Goal: Task Accomplishment & Management: Manage account settings

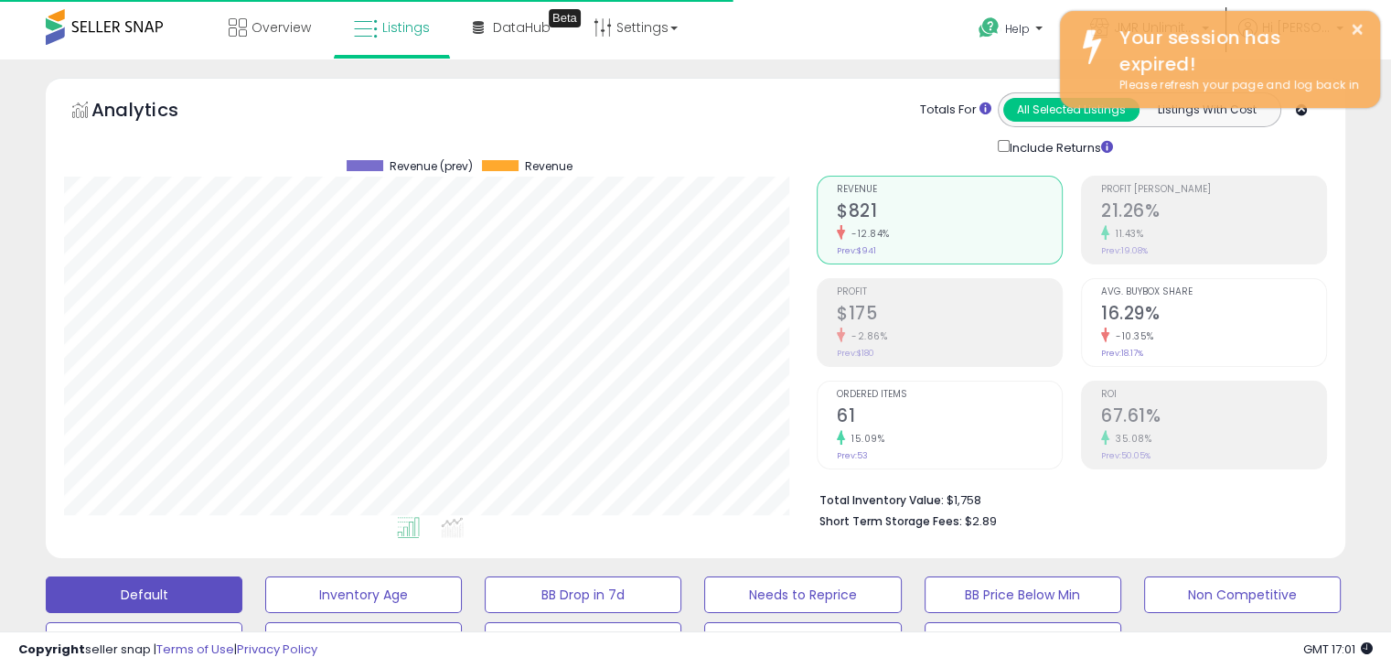
scroll to position [374, 752]
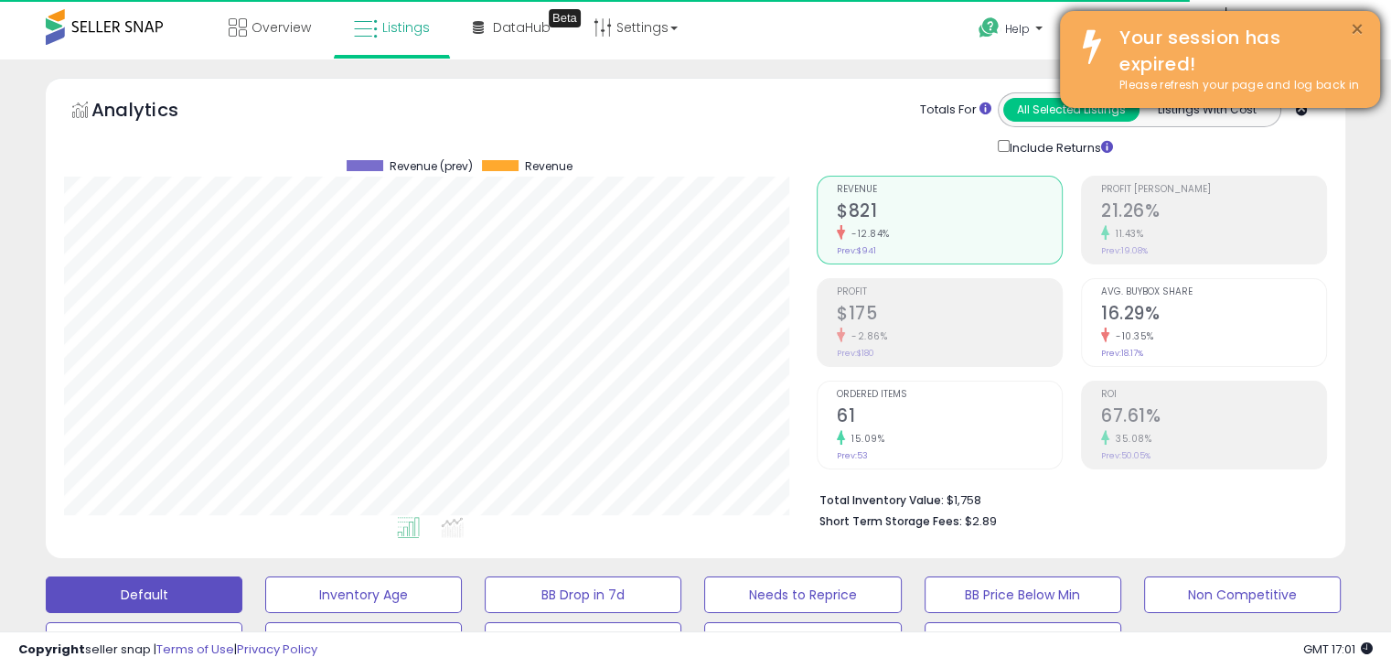
click at [1355, 28] on button "×" at bounding box center [1357, 29] width 15 height 23
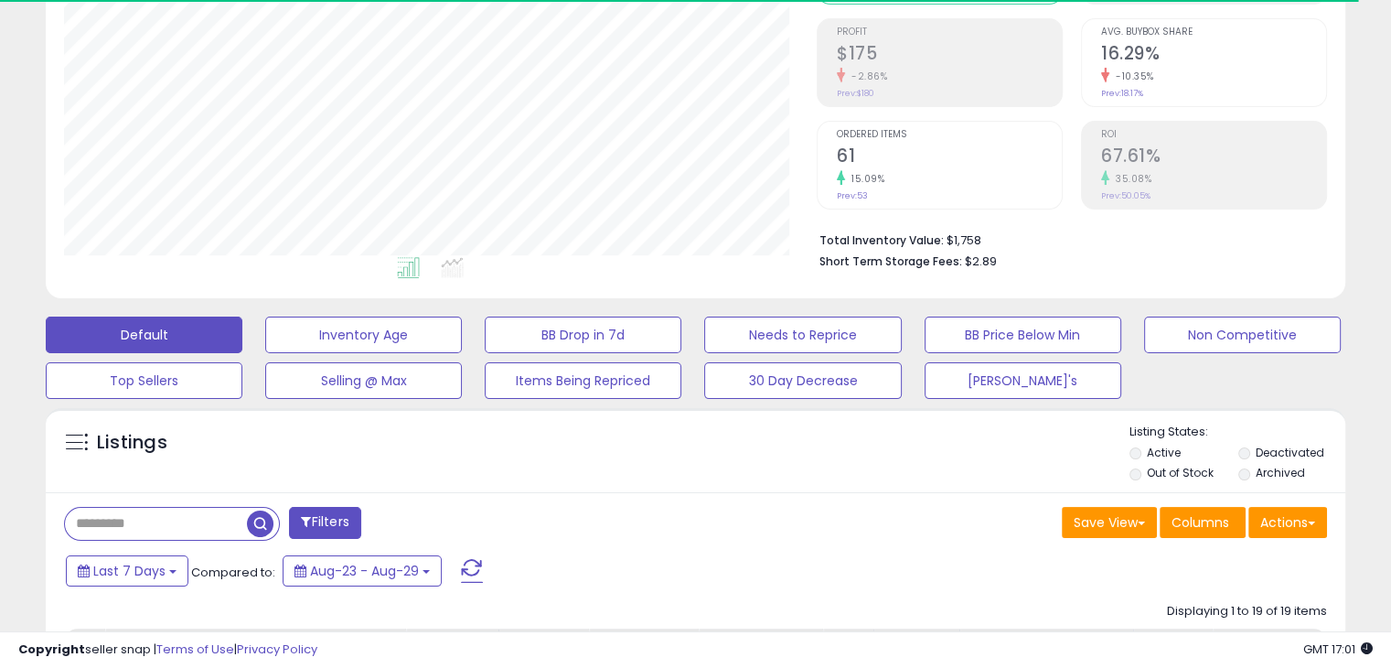
scroll to position [457, 0]
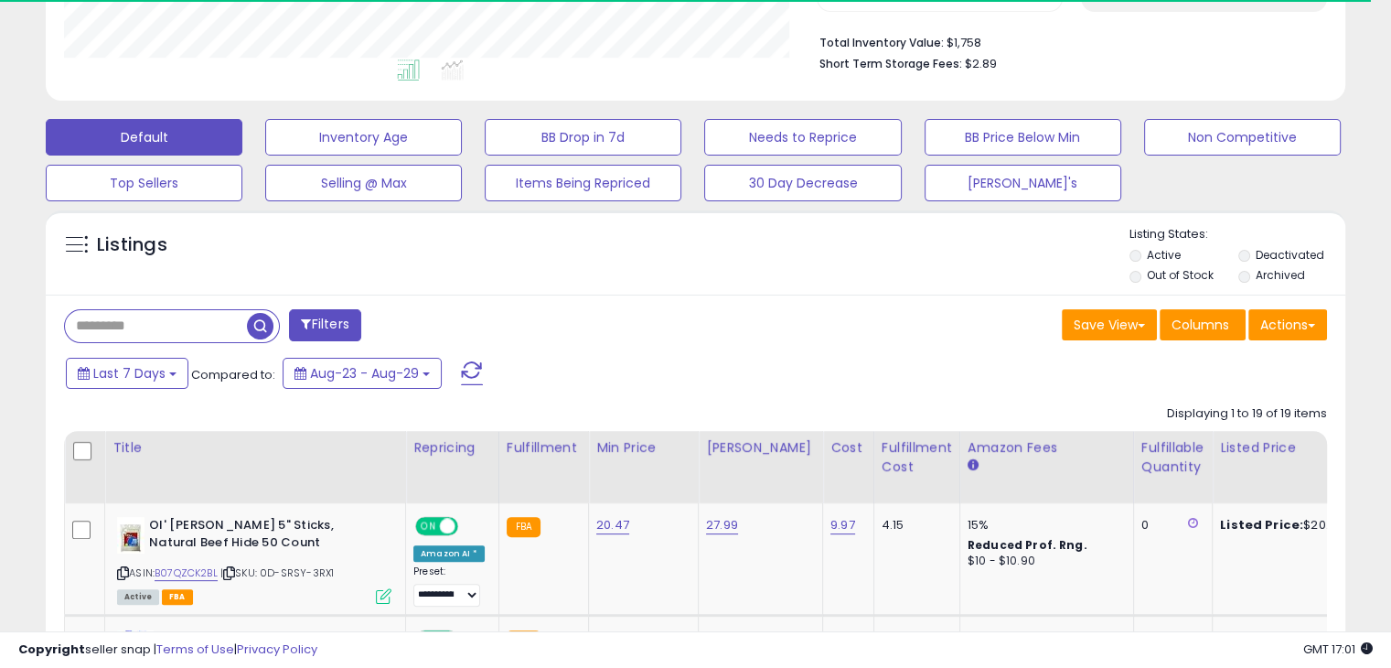
click at [465, 371] on span at bounding box center [472, 373] width 22 height 24
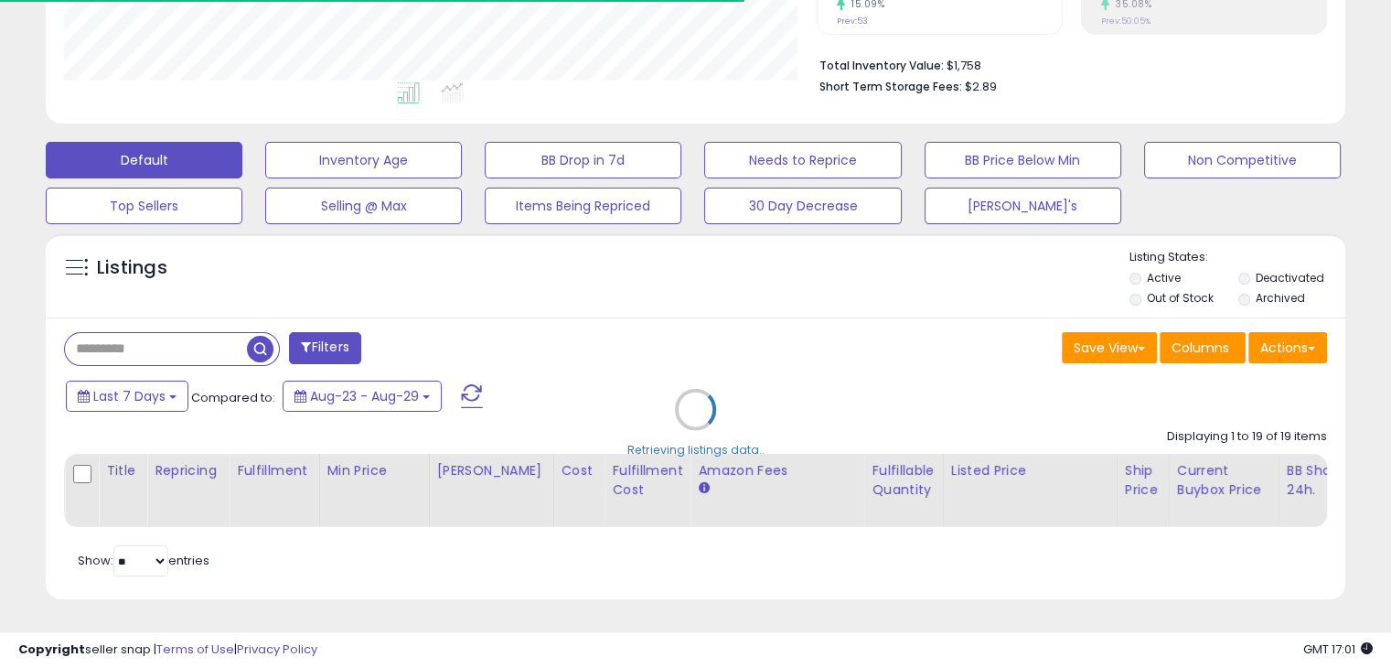
scroll to position [914075, 913697]
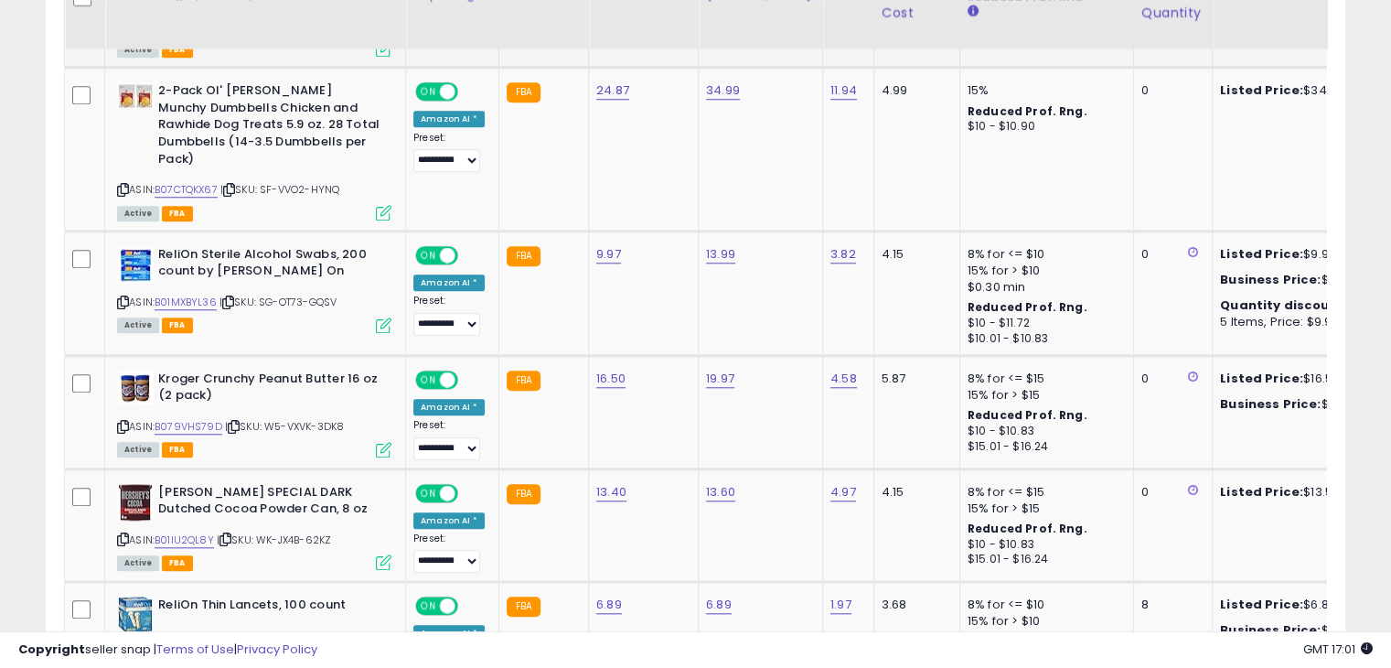
scroll to position [1646, 0]
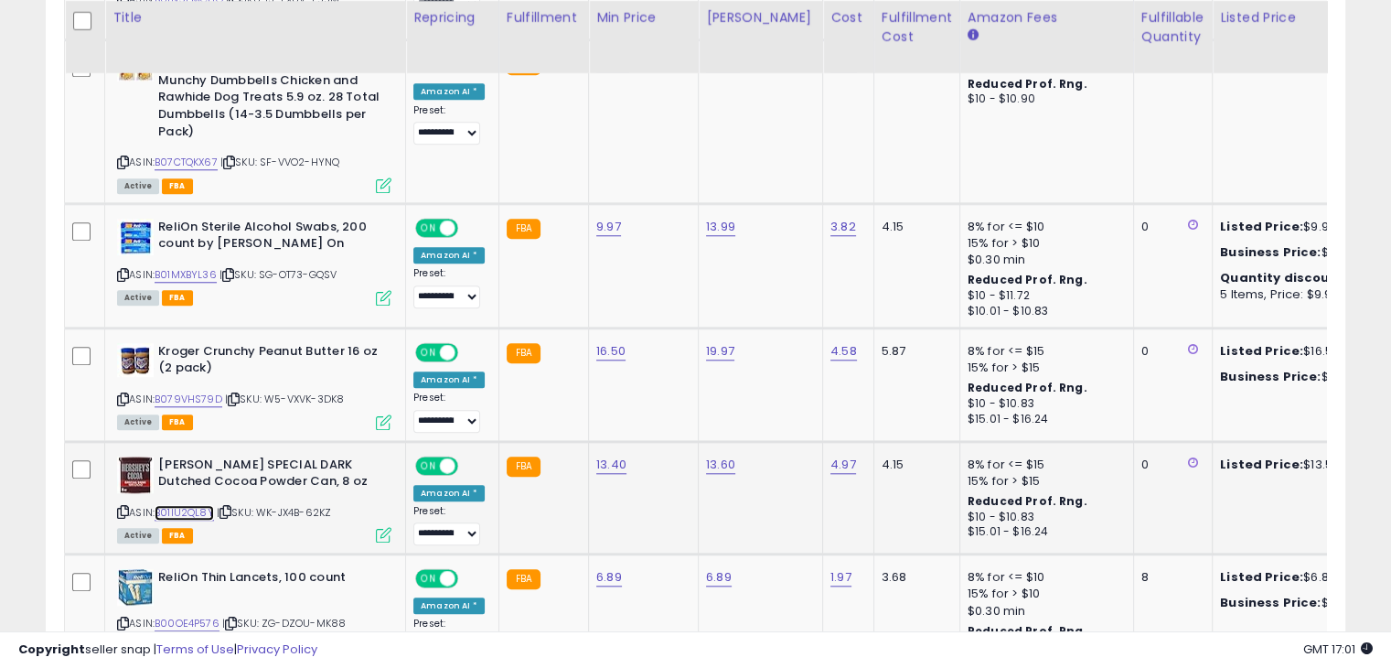
click at [179, 505] on link "B01IU2QL8Y" at bounding box center [184, 513] width 59 height 16
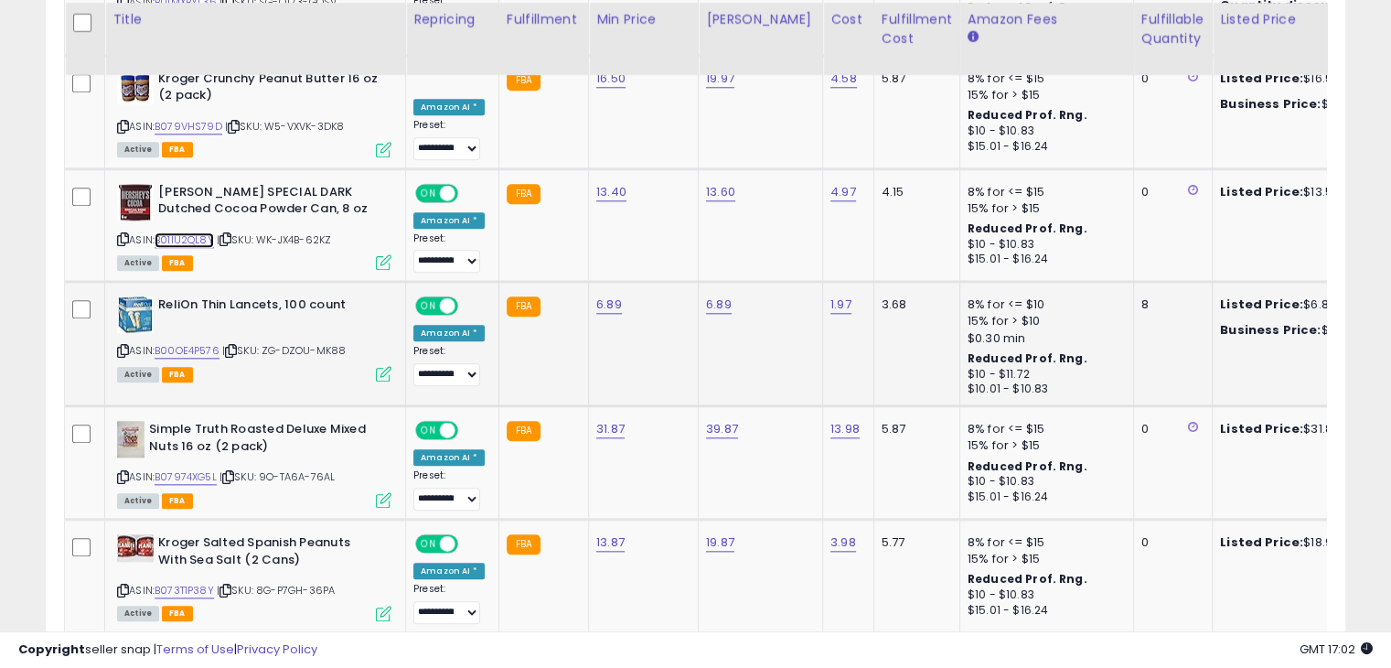
scroll to position [1920, 0]
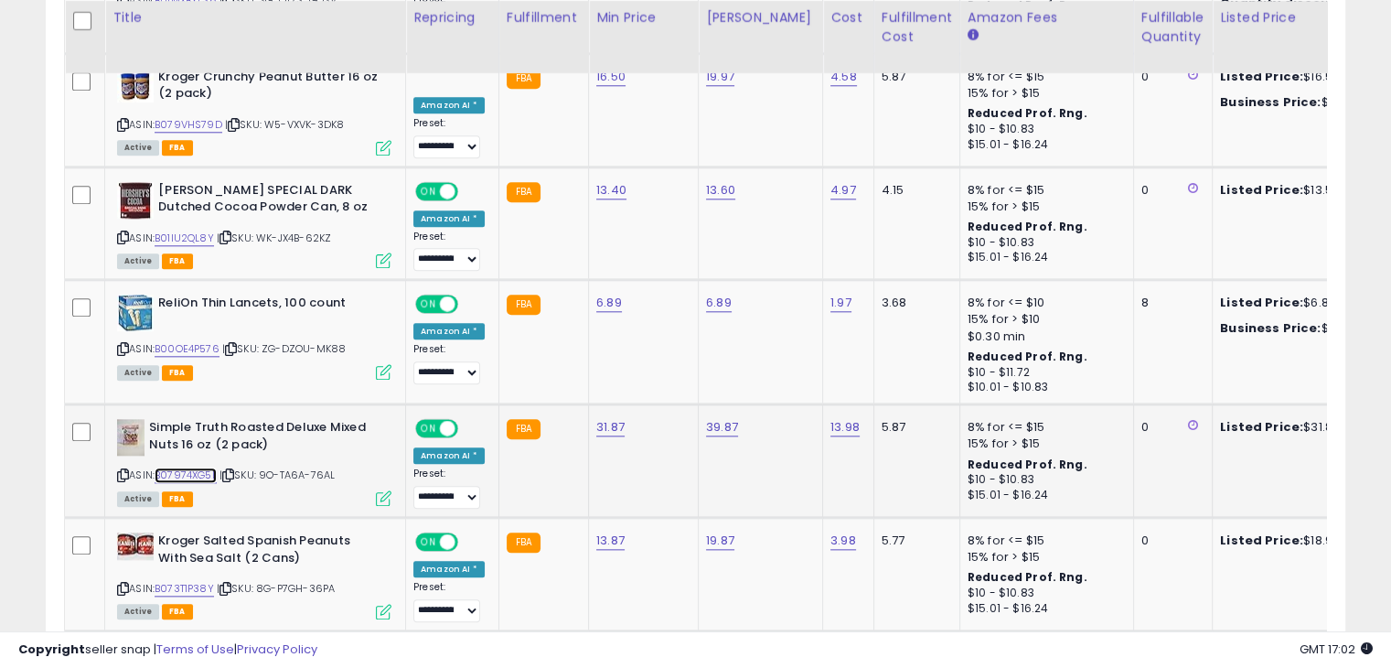
click at [192, 467] on link "B07974XG5L" at bounding box center [186, 475] width 62 height 16
click at [607, 418] on link "31.87" at bounding box center [610, 427] width 28 height 18
type input "*****"
click at [660, 359] on icon "submit" at bounding box center [654, 355] width 11 height 11
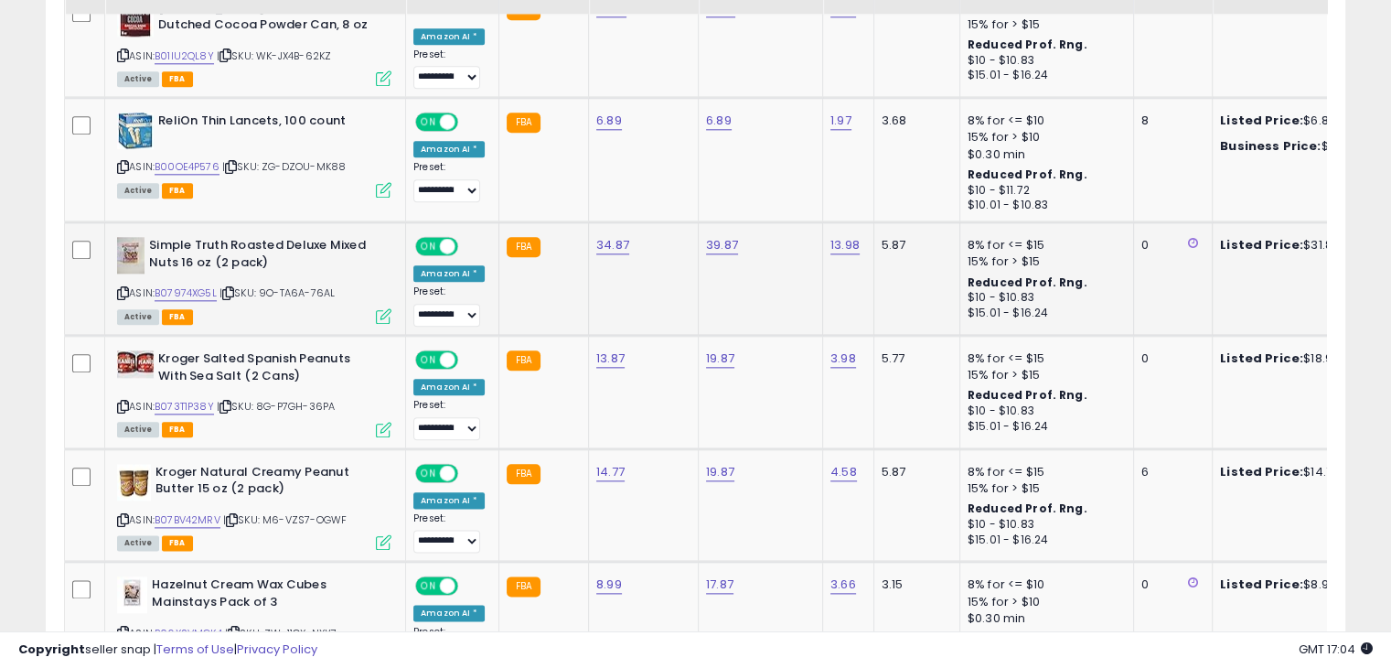
scroll to position [2103, 0]
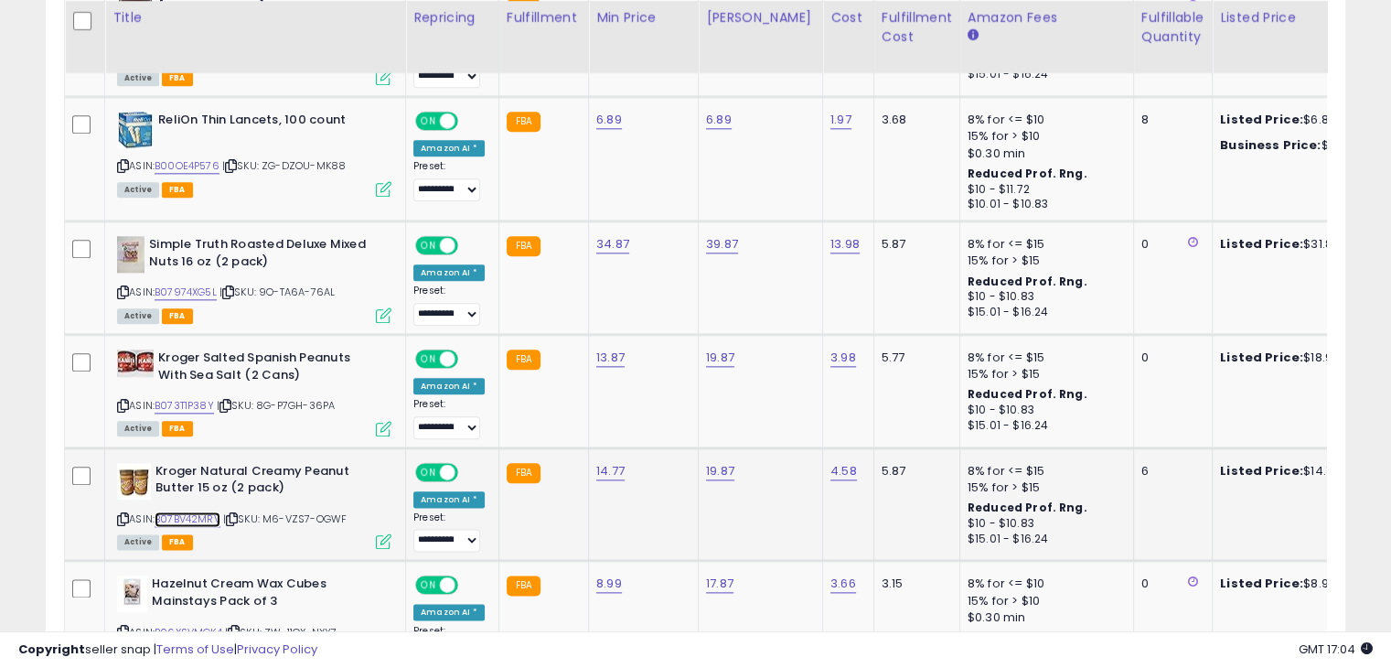
click at [205, 511] on link "B07BV42MRV" at bounding box center [188, 519] width 66 height 16
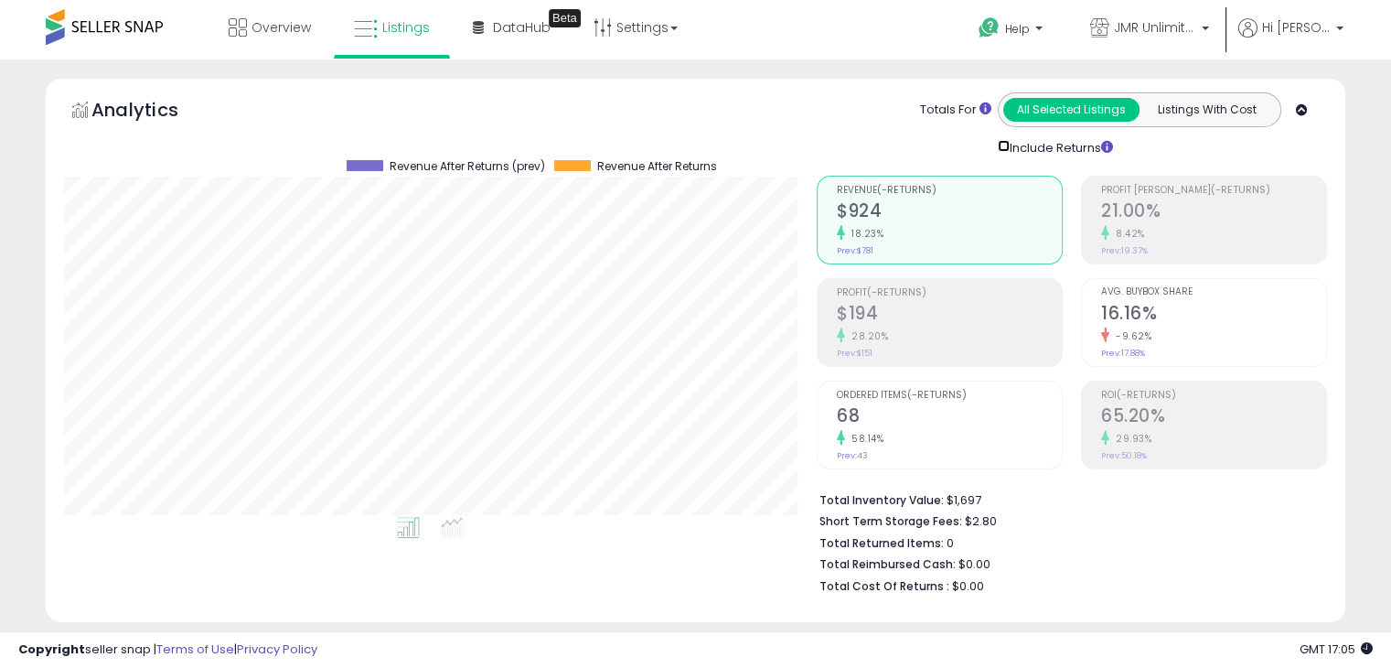
scroll to position [914075, 913697]
click at [1217, 109] on button "Listings With Cost" at bounding box center [1206, 110] width 136 height 24
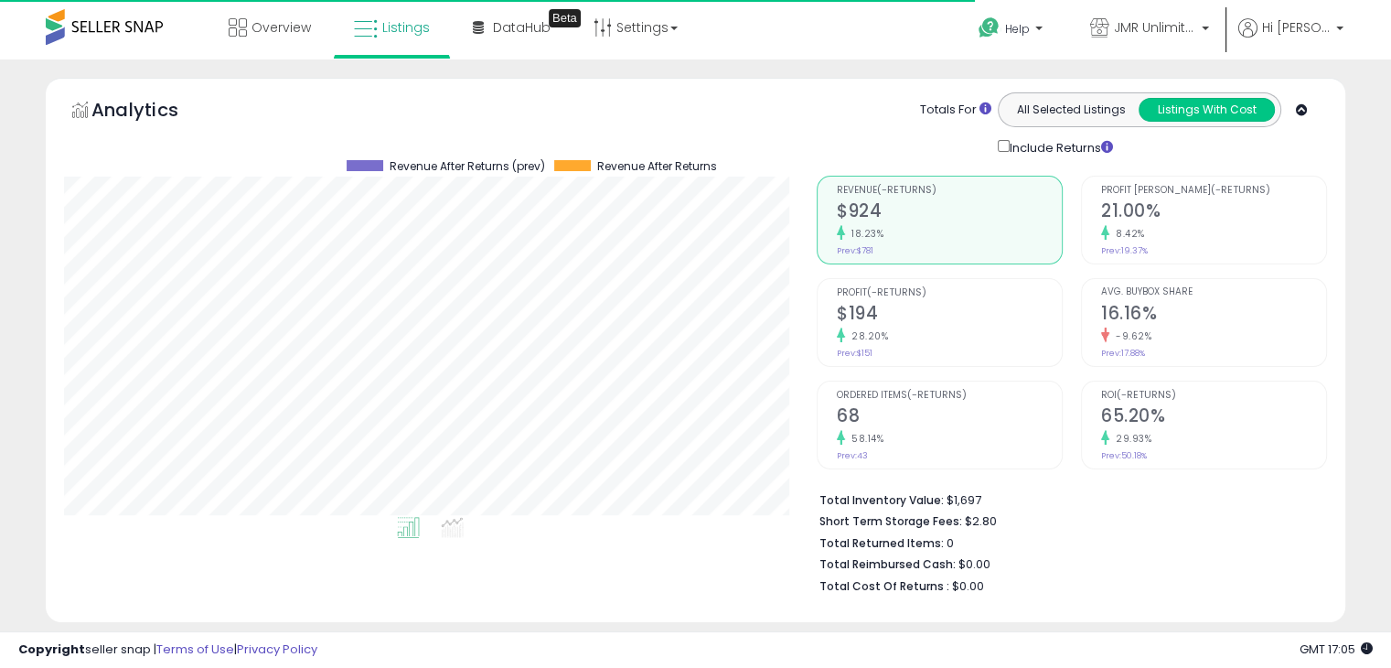
scroll to position [374, 752]
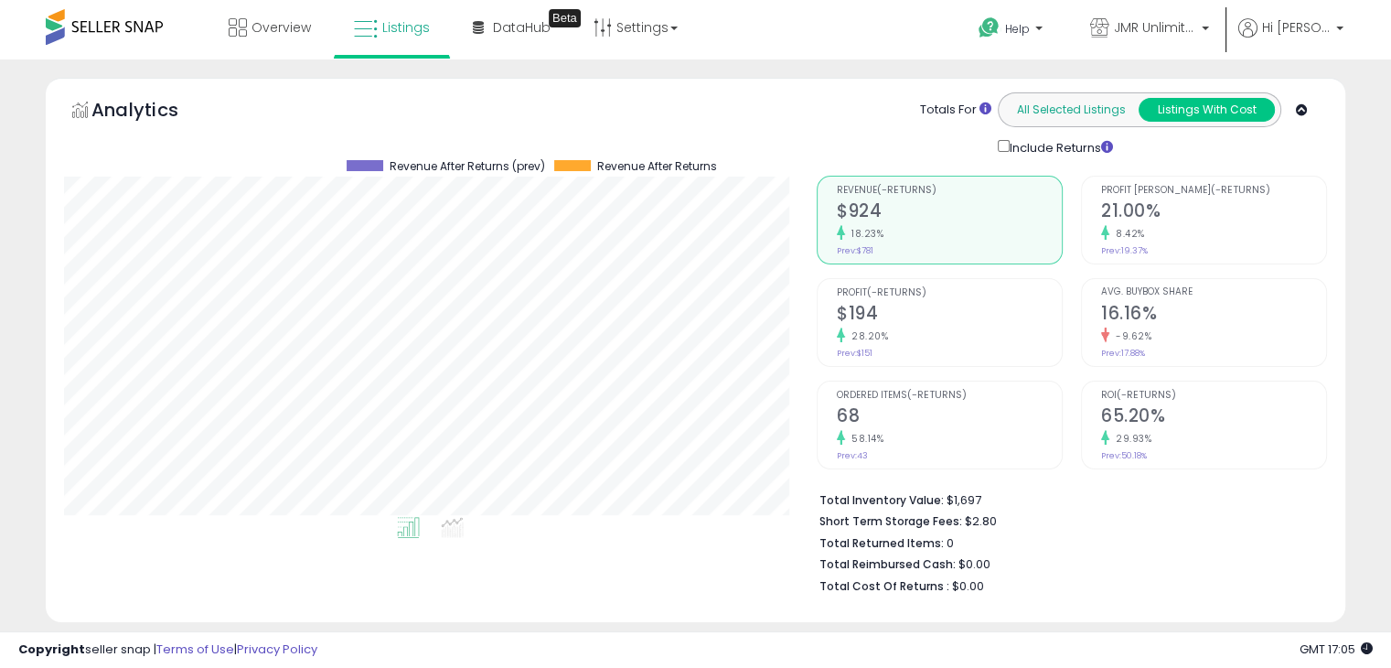
click at [1052, 111] on button "All Selected Listings" at bounding box center [1071, 110] width 136 height 24
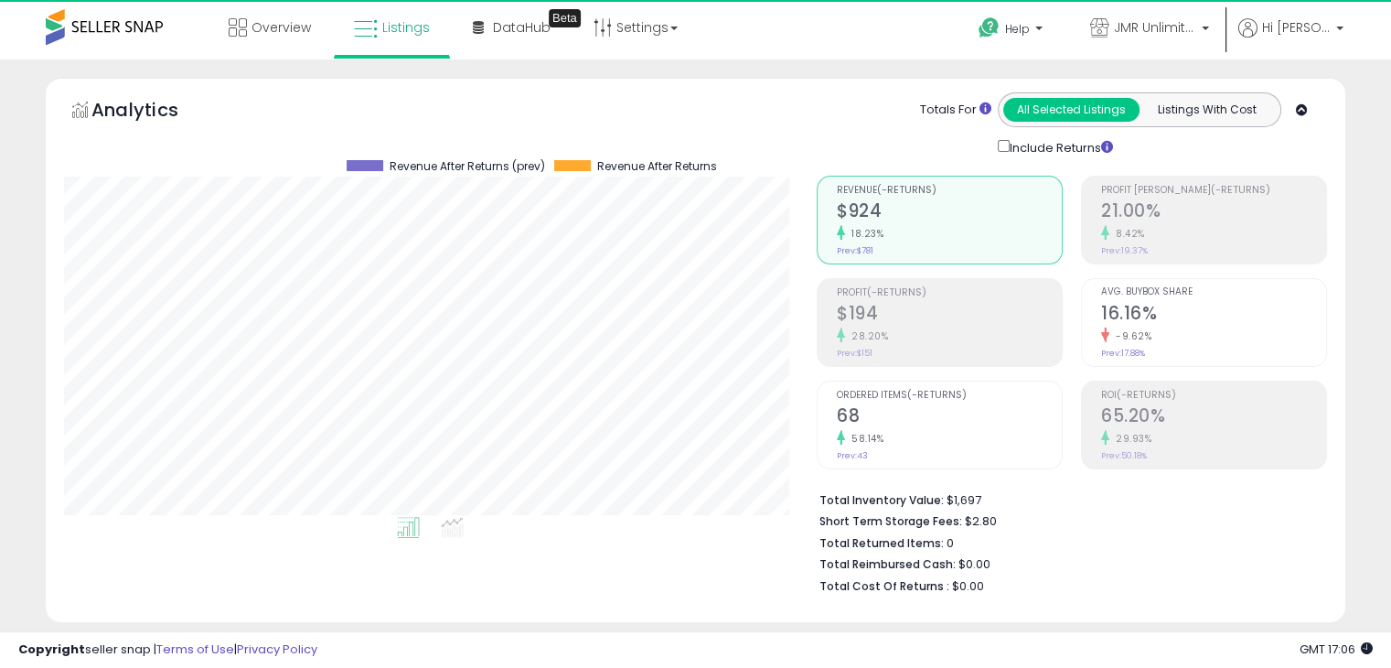
click at [1301, 111] on icon at bounding box center [1302, 110] width 12 height 12
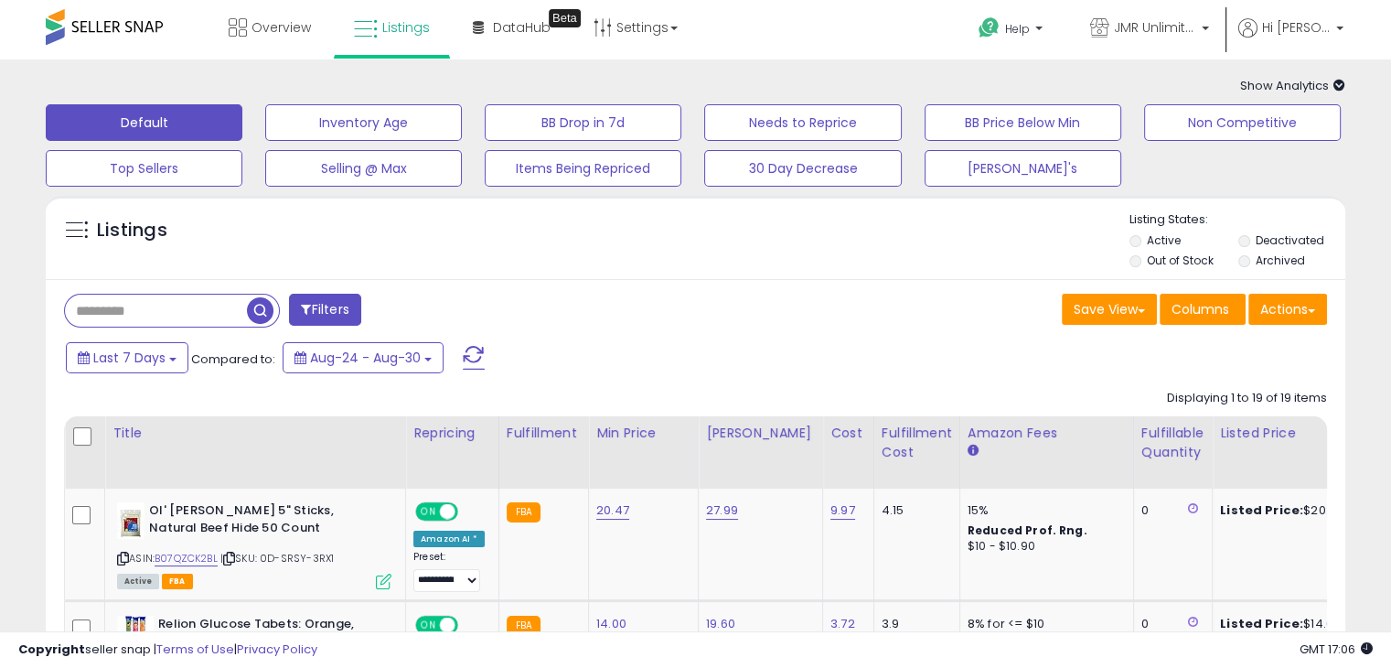
click at [1341, 83] on icon at bounding box center [1339, 86] width 12 height 12
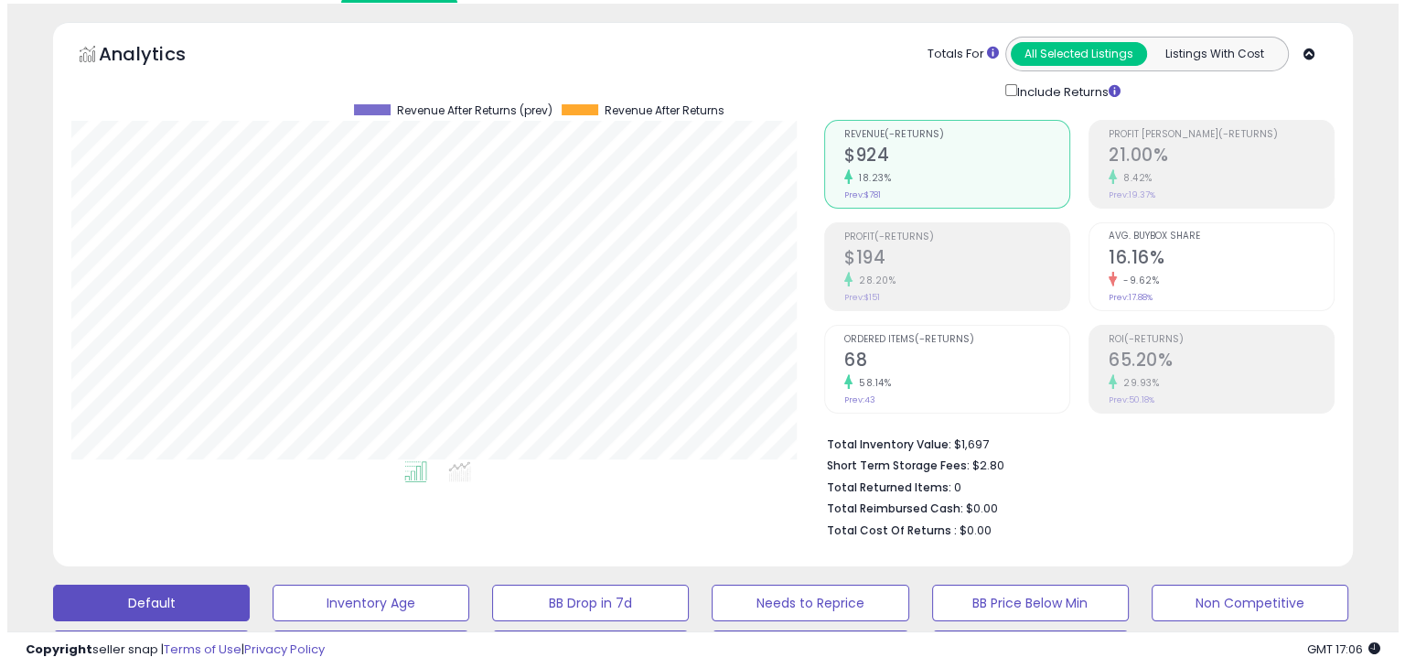
scroll to position [0, 0]
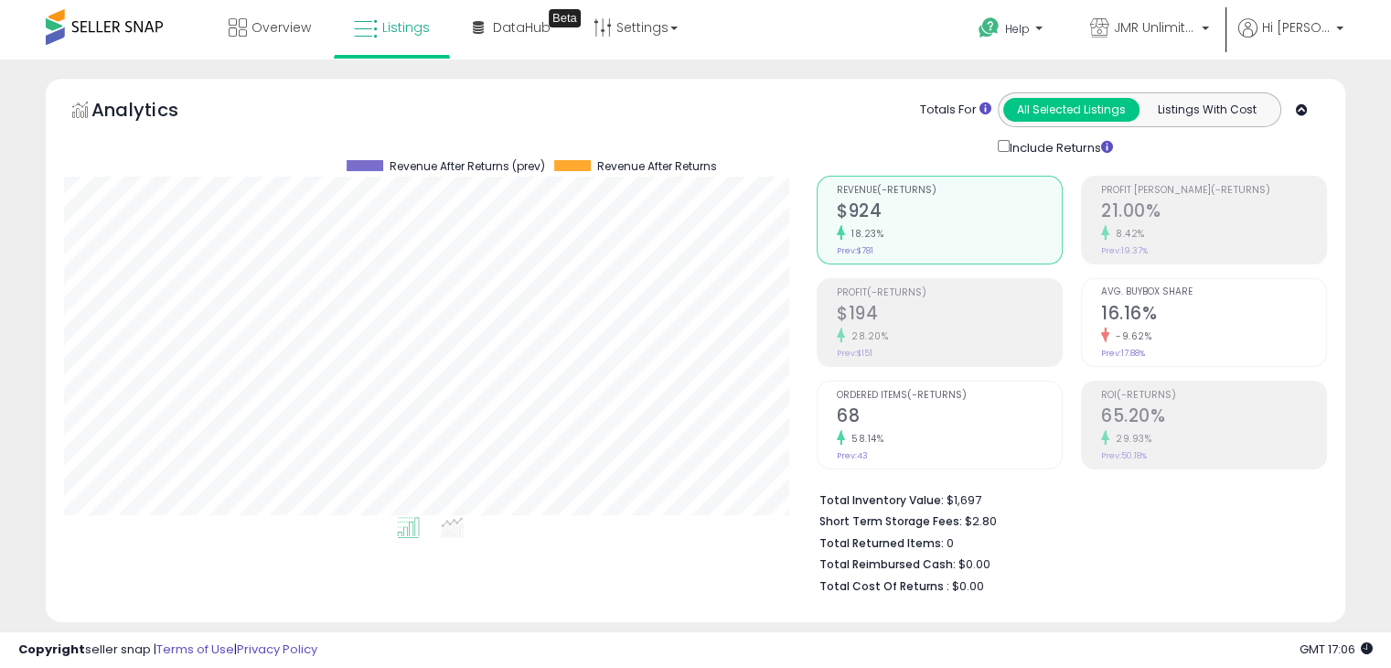
click at [1003, 225] on div "18.23%" at bounding box center [949, 233] width 225 height 17
click at [263, 27] on span "Overview" at bounding box center [280, 27] width 59 height 18
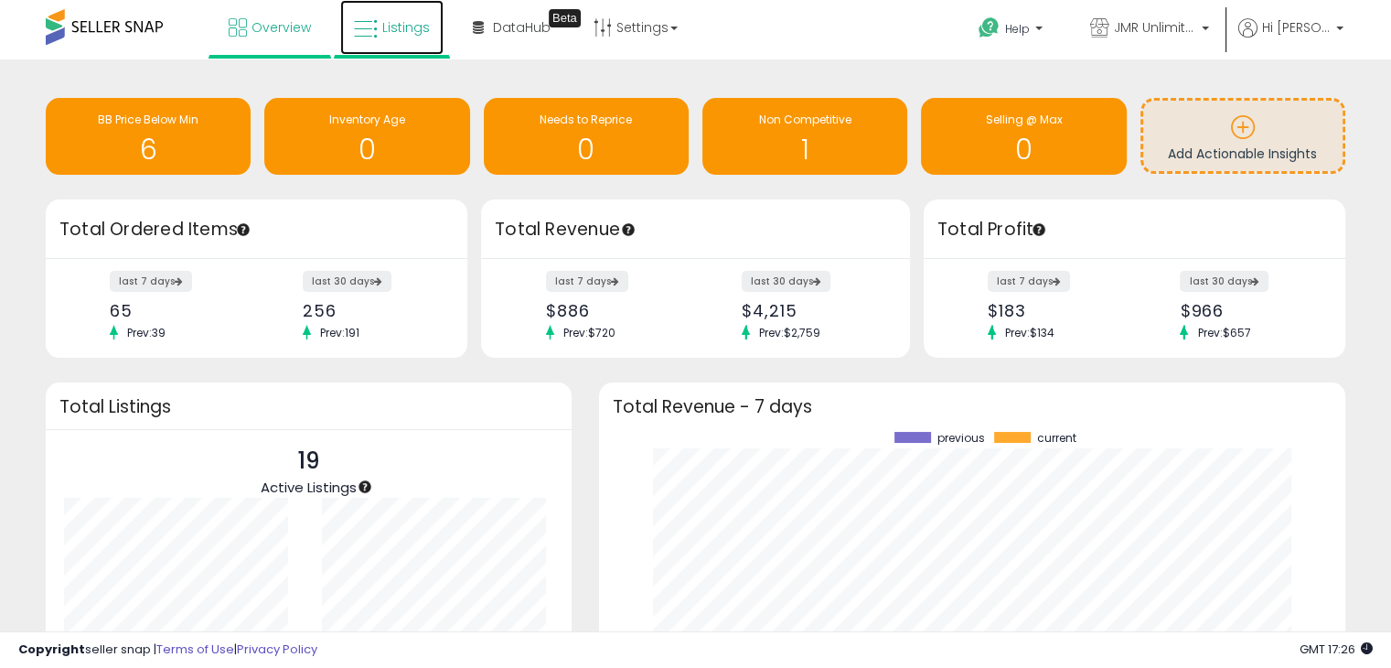
click at [391, 25] on span "Listings" at bounding box center [406, 27] width 48 height 18
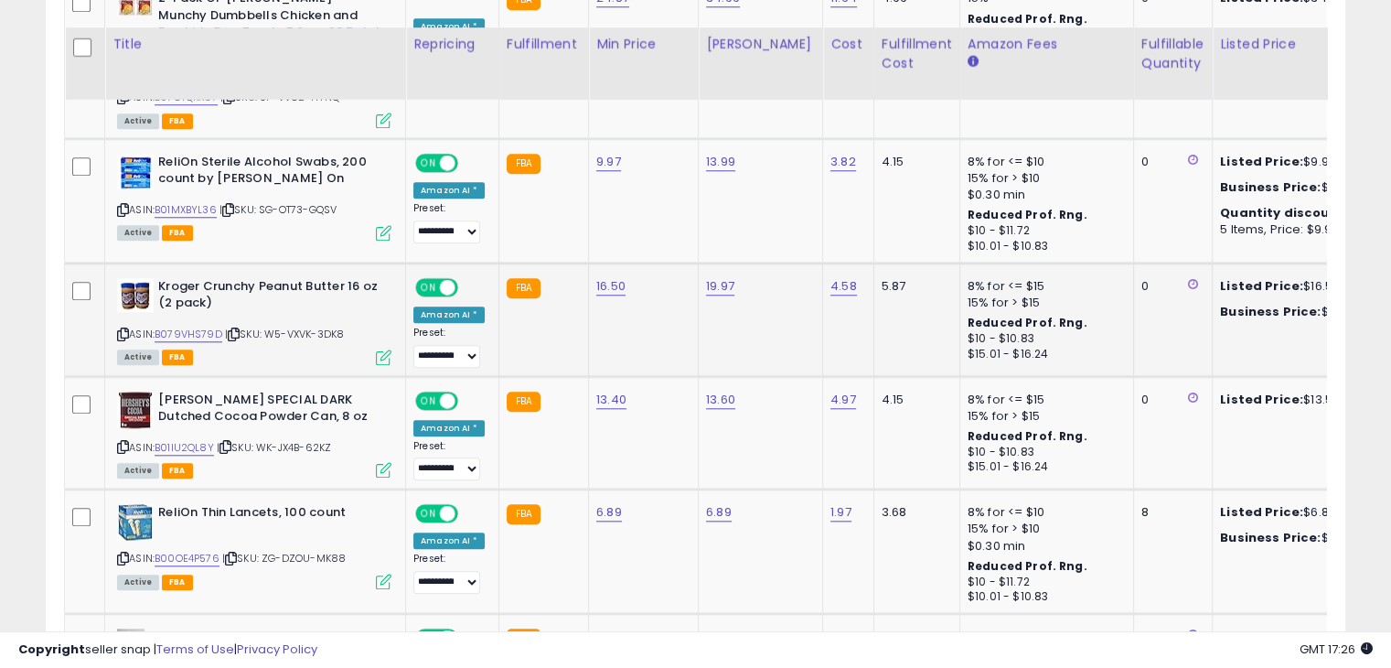
scroll to position [1737, 0]
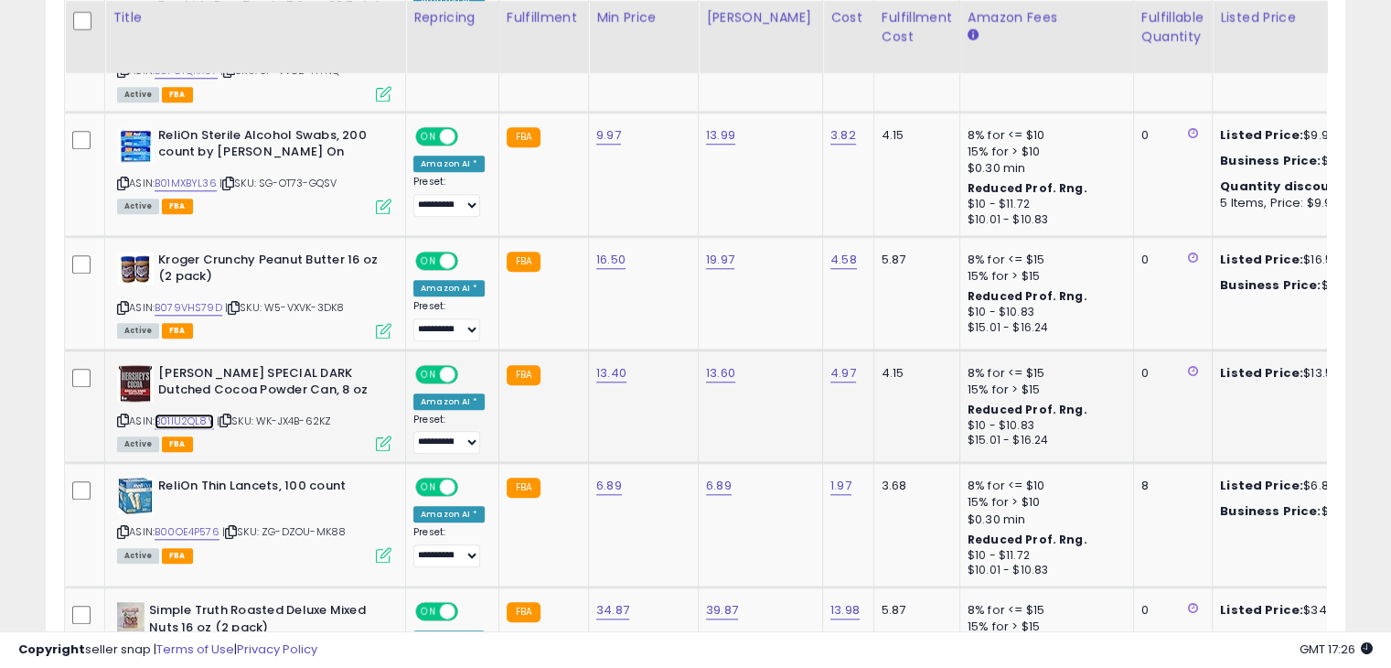
click at [176, 413] on link "B01IU2QL8Y" at bounding box center [184, 421] width 59 height 16
click at [728, 365] on div "13.60" at bounding box center [757, 373] width 102 height 16
click at [716, 364] on link "13.60" at bounding box center [720, 373] width 29 height 18
type input "*****"
click at [613, 364] on link "13.40" at bounding box center [611, 373] width 30 height 18
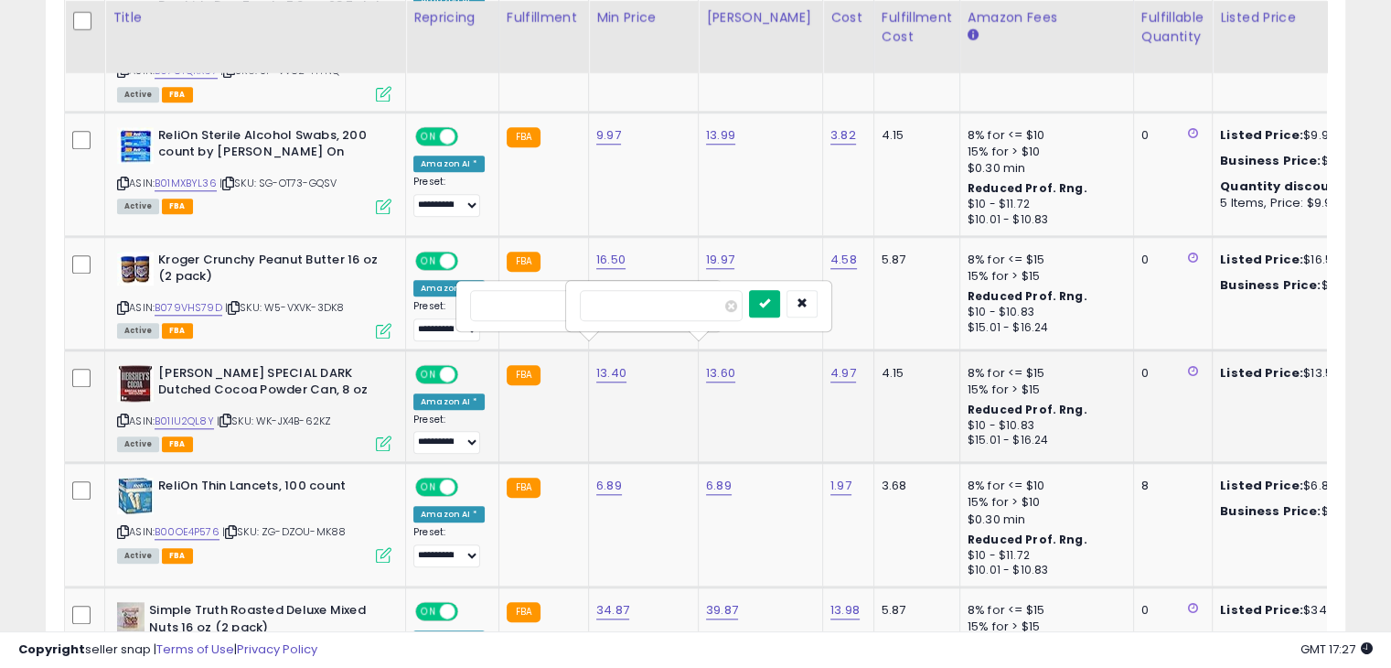
click at [770, 305] on icon "submit" at bounding box center [764, 302] width 11 height 11
click at [600, 364] on link "13.40" at bounding box center [611, 373] width 30 height 18
type input "*****"
click at [660, 304] on icon "submit" at bounding box center [654, 302] width 11 height 11
click at [600, 364] on link "15.97" at bounding box center [610, 373] width 28 height 18
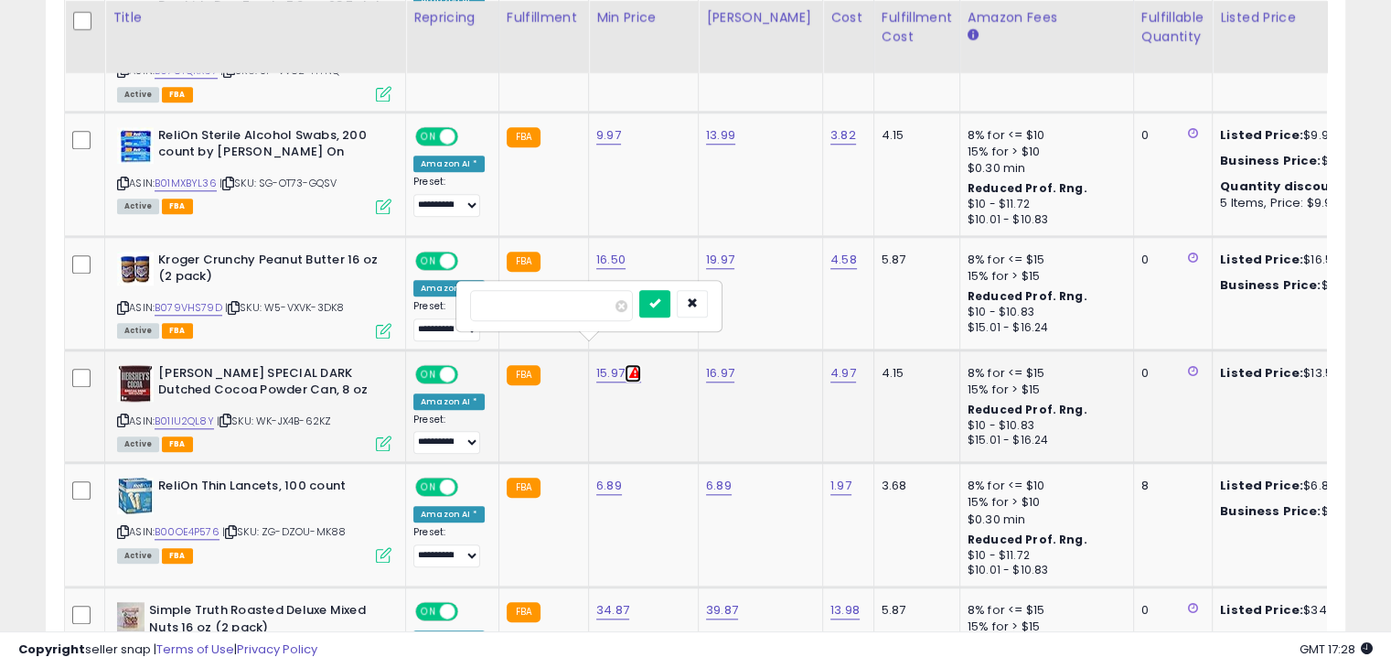
click at [629, 367] on icon at bounding box center [635, 373] width 12 height 12
click at [535, 305] on input "*****" at bounding box center [551, 305] width 163 height 31
type input "*****"
click at [660, 305] on icon "submit" at bounding box center [654, 302] width 11 height 11
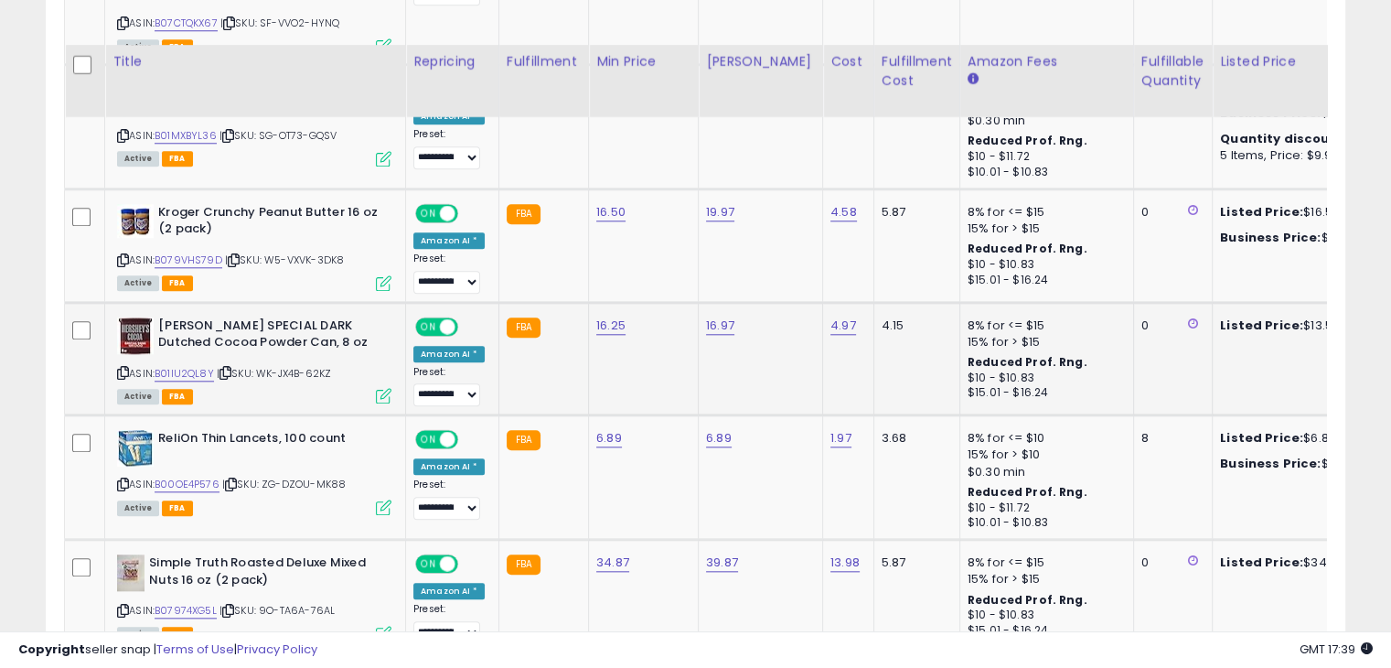
scroll to position [1829, 0]
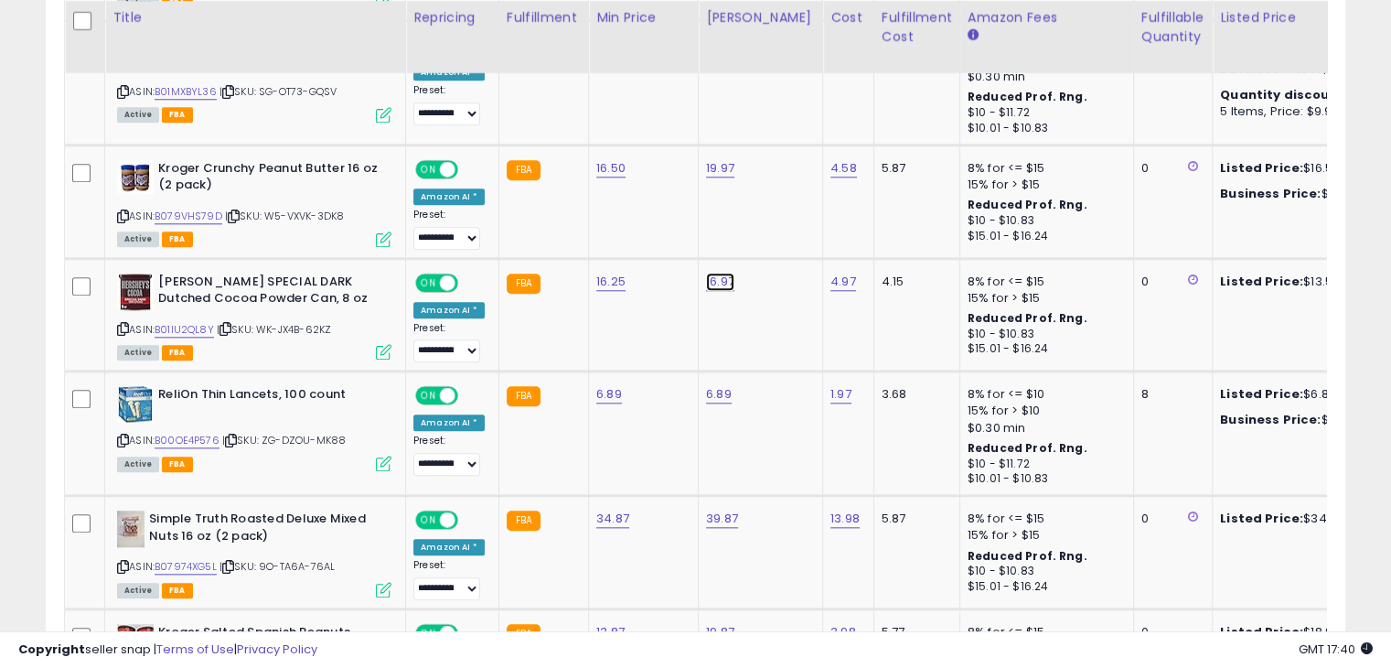
click at [710, 273] on link "16.97" at bounding box center [720, 282] width 28 height 18
type input "*****"
click at [770, 207] on icon "submit" at bounding box center [764, 211] width 11 height 11
click at [598, 273] on link "16.25" at bounding box center [610, 282] width 29 height 18
type input "*****"
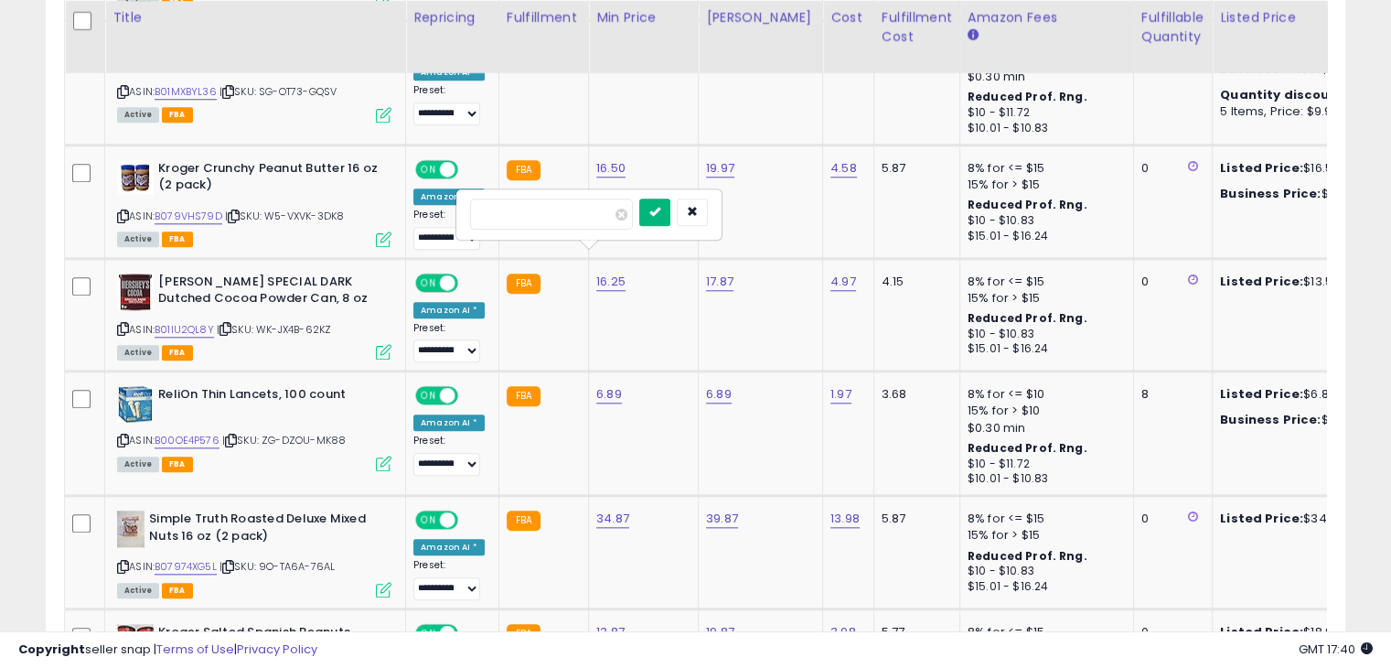
click at [660, 208] on icon "submit" at bounding box center [654, 211] width 11 height 11
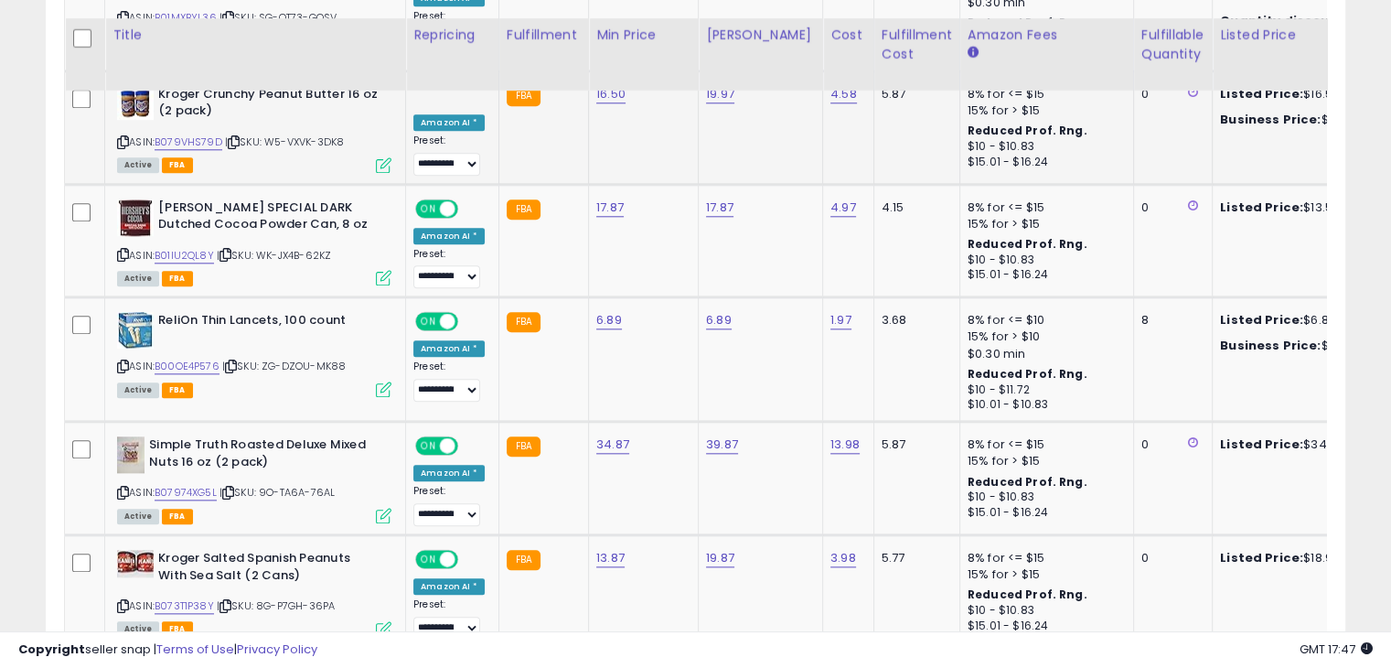
scroll to position [1920, 0]
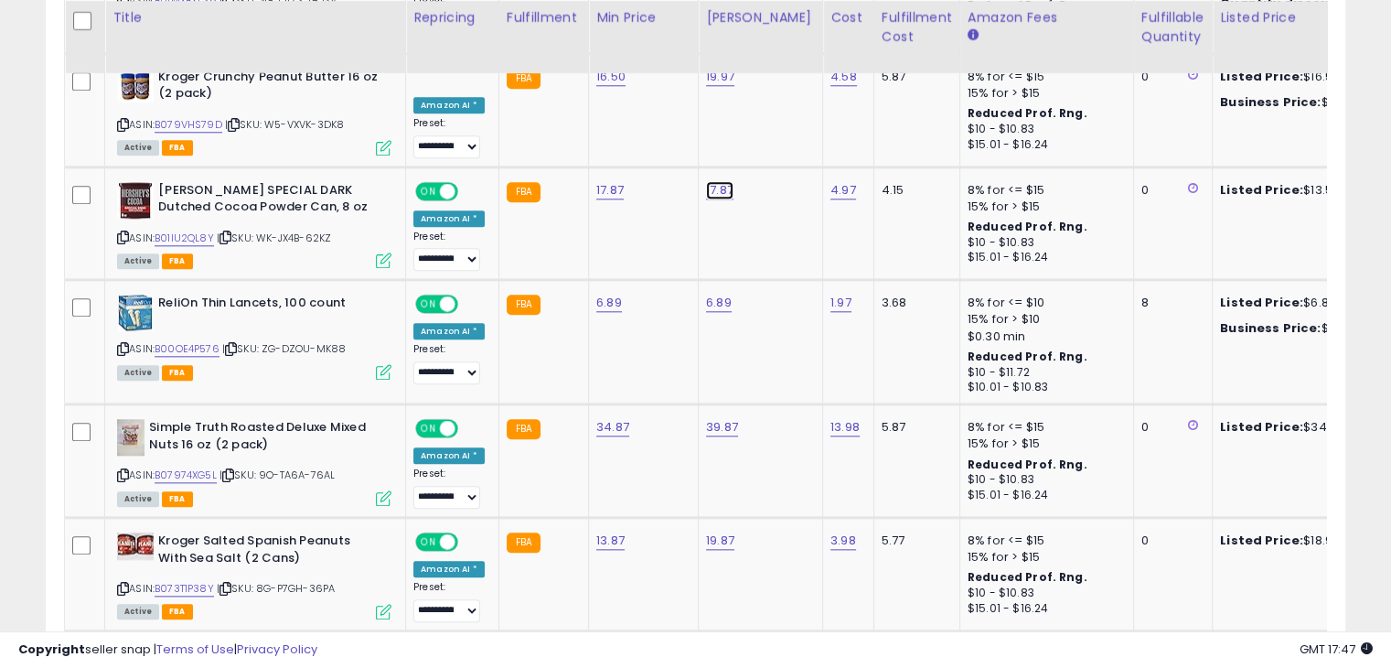
click at [717, 181] on link "17.87" at bounding box center [719, 190] width 27 height 18
type input "*****"
click at [769, 122] on icon "submit" at bounding box center [763, 119] width 11 height 11
click at [769, 104] on icon "submit" at bounding box center [763, 101] width 11 height 11
click at [608, 181] on link "17.87" at bounding box center [609, 190] width 27 height 18
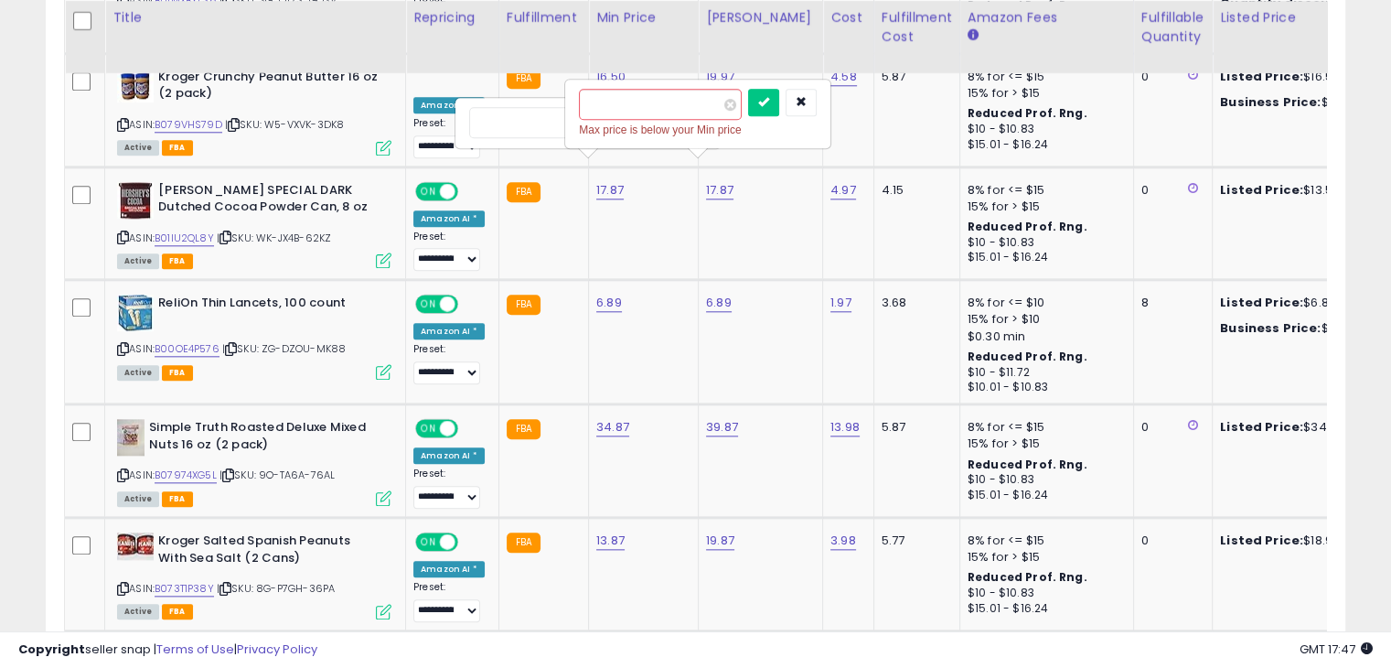
type input "*****"
click at [530, 144] on div "*****" at bounding box center [587, 123] width 263 height 48
click at [779, 112] on button "submit" at bounding box center [763, 102] width 31 height 27
type input "*****"
click at [769, 98] on icon "submit" at bounding box center [763, 101] width 11 height 11
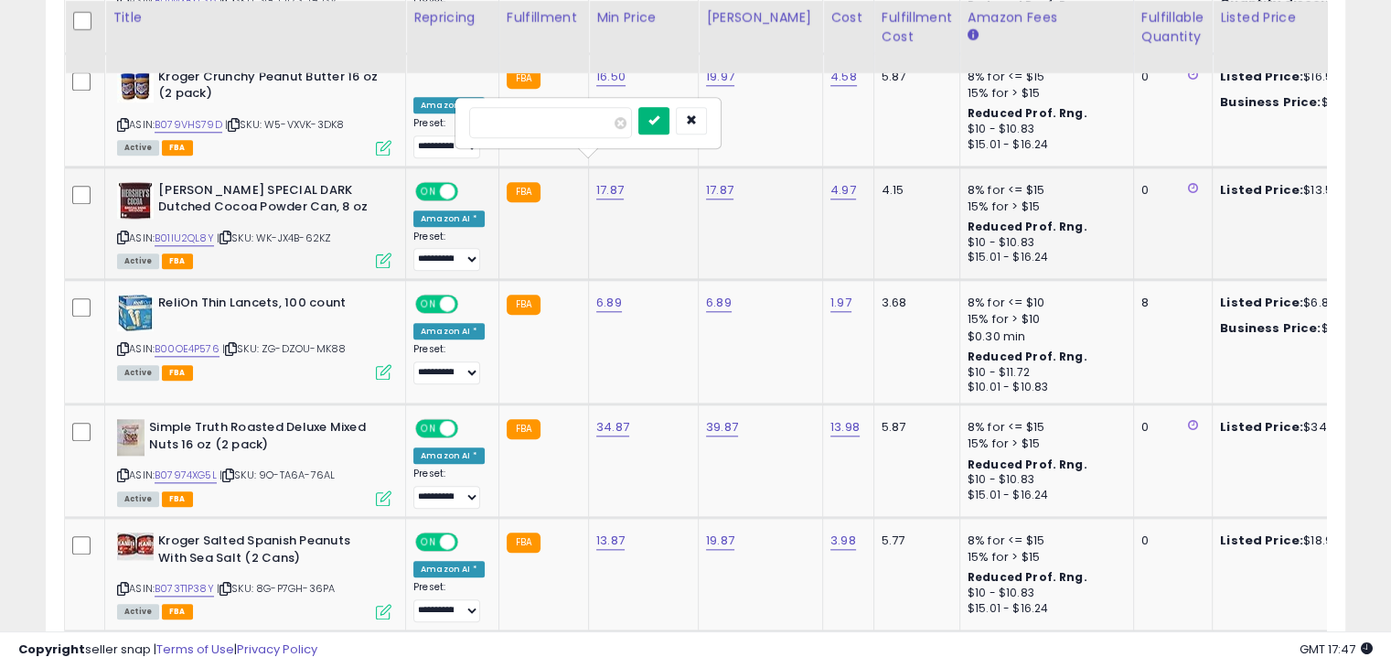
click at [659, 125] on icon "submit" at bounding box center [653, 119] width 11 height 11
click at [721, 181] on link "17.87" at bounding box center [719, 190] width 27 height 18
type input "*****"
click at [769, 122] on icon "submit" at bounding box center [763, 119] width 11 height 11
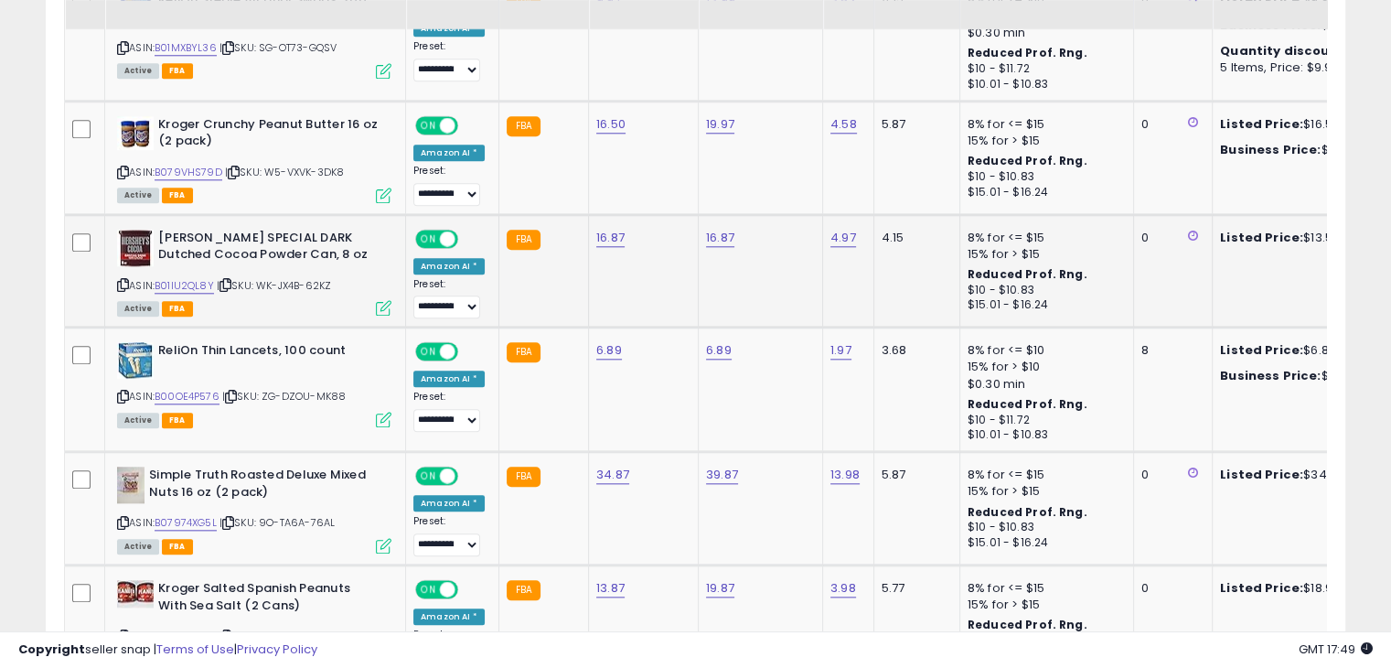
scroll to position [1829, 0]
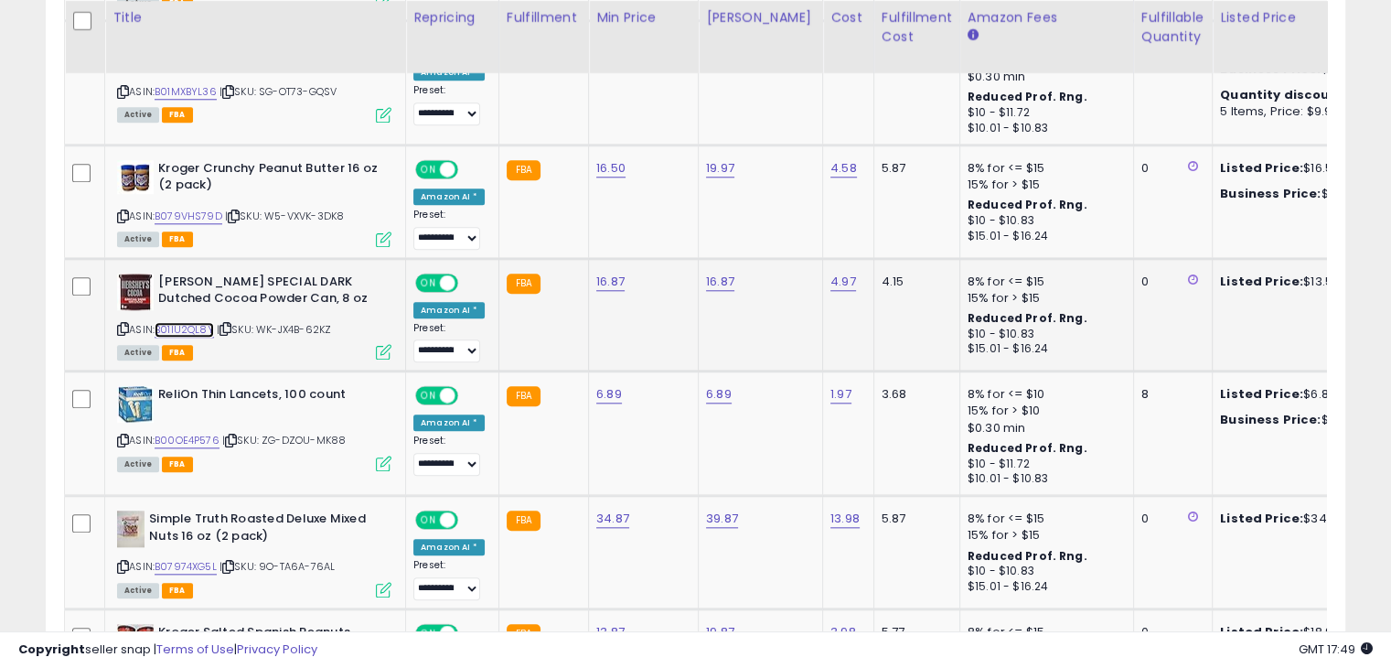
click at [183, 322] on link "B01IU2QL8Y" at bounding box center [184, 330] width 59 height 16
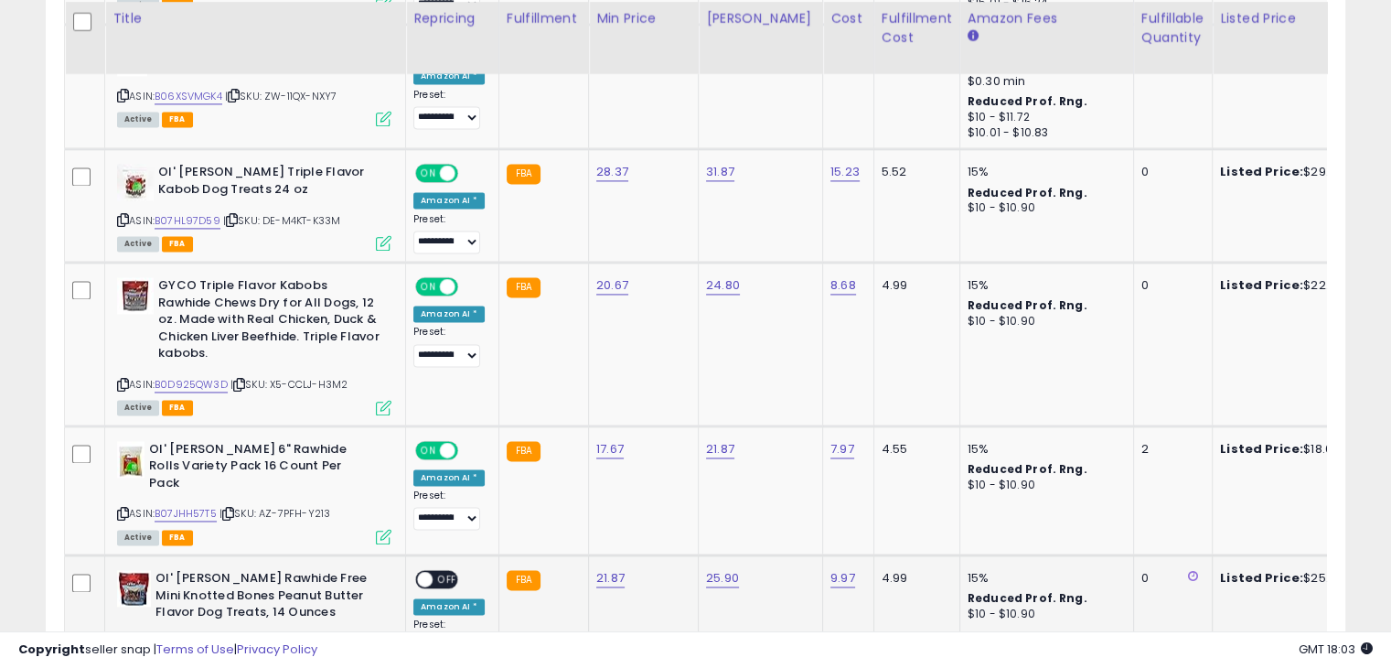
click at [424, 572] on span at bounding box center [425, 580] width 16 height 16
click at [421, 572] on span at bounding box center [425, 580] width 16 height 16
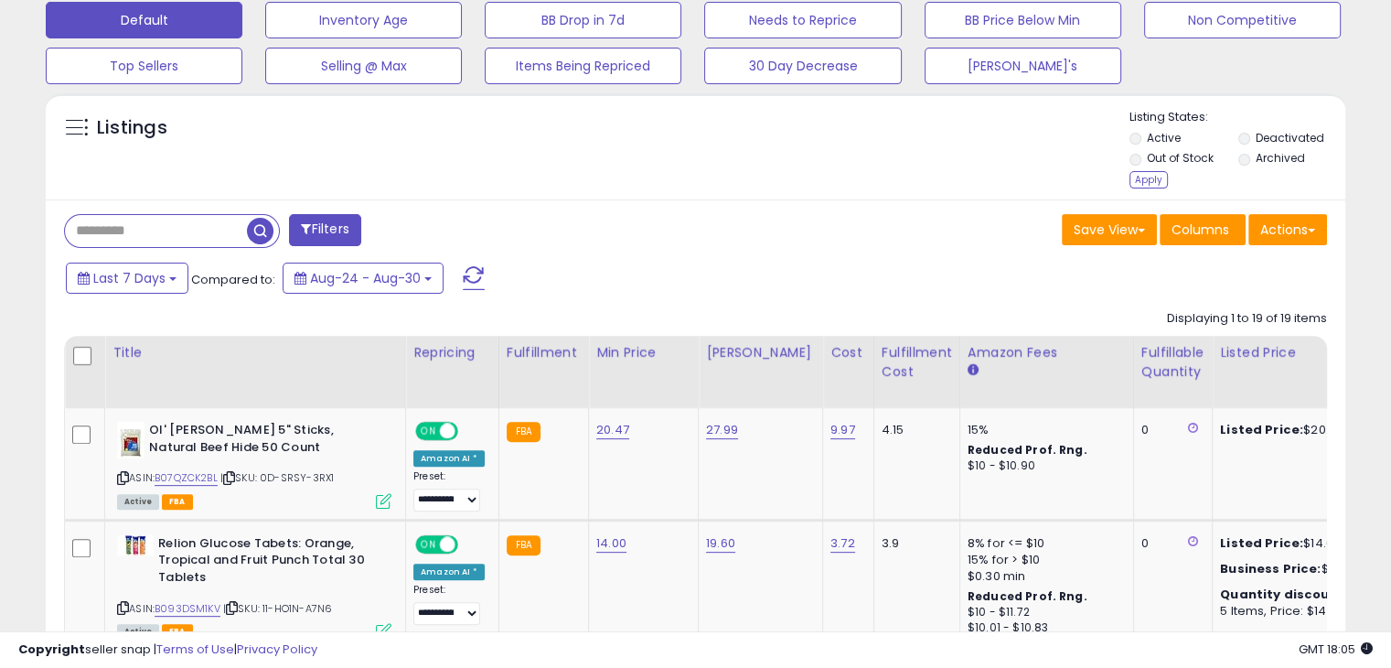
click at [468, 279] on span at bounding box center [474, 278] width 22 height 24
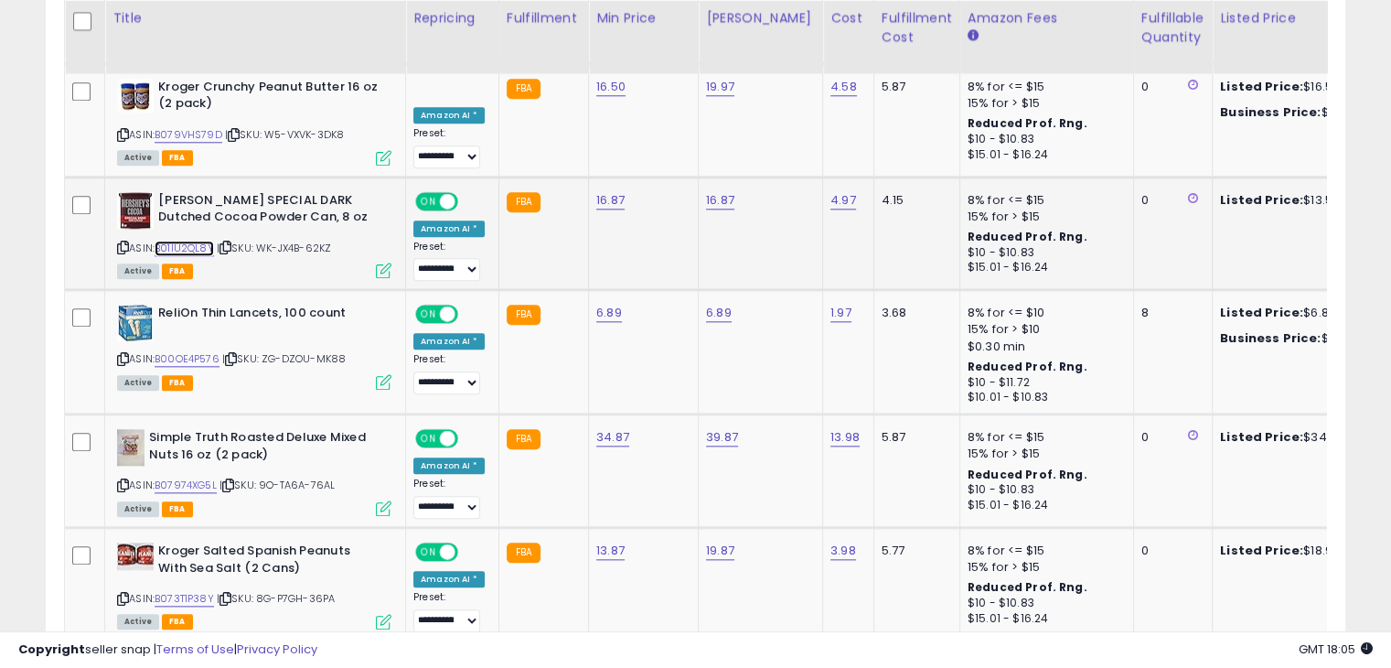
click at [188, 241] on link "B01IU2QL8Y" at bounding box center [184, 249] width 59 height 16
